Goal: Find contact information: Obtain details needed to contact an individual or organization

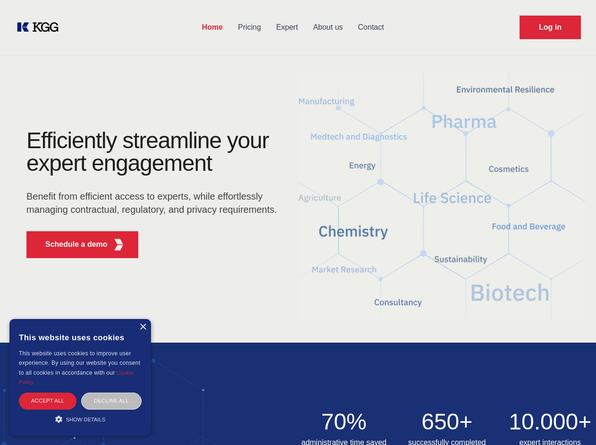
click at [298, 222] on div "Efficiently streamline your expert engagement Benefit from efficient access to …" at bounding box center [154, 197] width 287 height 136
click at [71, 244] on p "Schedule a demo" at bounding box center [76, 244] width 62 height 11
click at [142, 327] on div "× This website uses cookies This website uses cookies to improve user experienc…" at bounding box center [80, 377] width 142 height 117
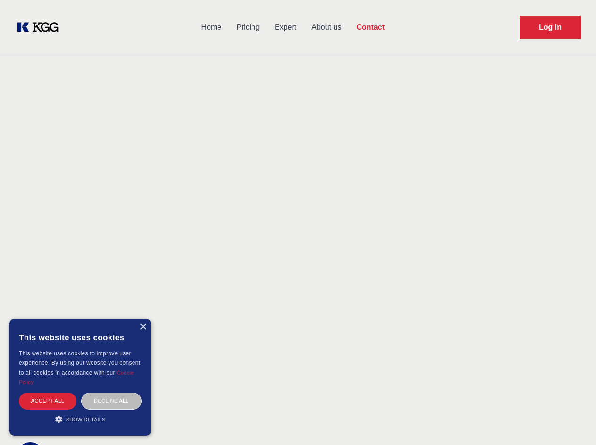
click at [48, 401] on div "Accept all" at bounding box center [48, 400] width 58 height 17
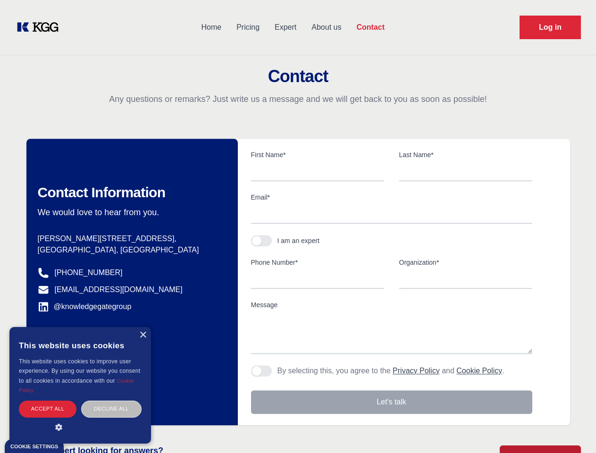
click at [111, 401] on div "Contact Information We would love to hear from you. Postal address [PERSON_NAME…" at bounding box center [131, 282] width 211 height 286
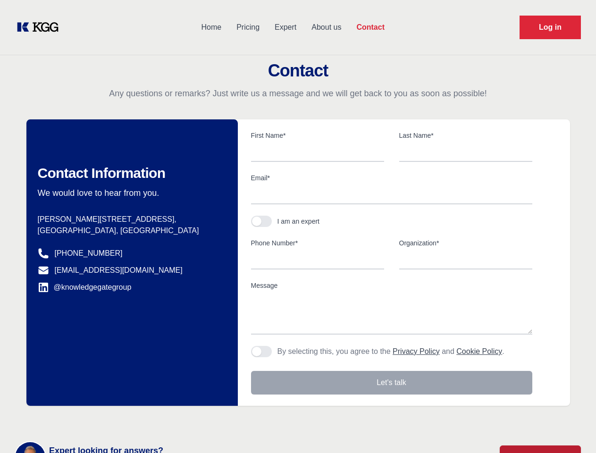
click at [80, 419] on main "Contact Any questions or remarks? Just write us a message and we will get back …" at bounding box center [298, 245] width 596 height 491
